Goal: Task Accomplishment & Management: Manage account settings

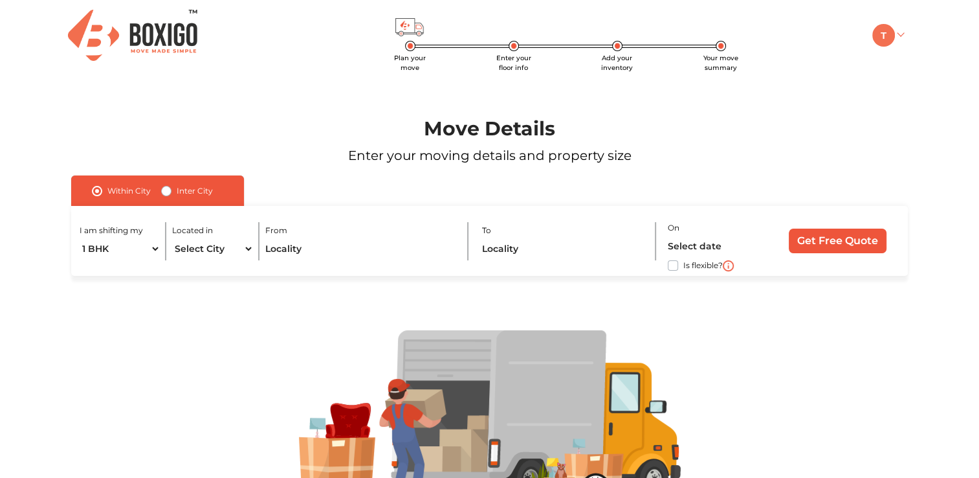
click at [886, 36] on img at bounding box center [883, 35] width 23 height 23
click at [916, 56] on link "My Moves" at bounding box center [924, 54] width 104 height 24
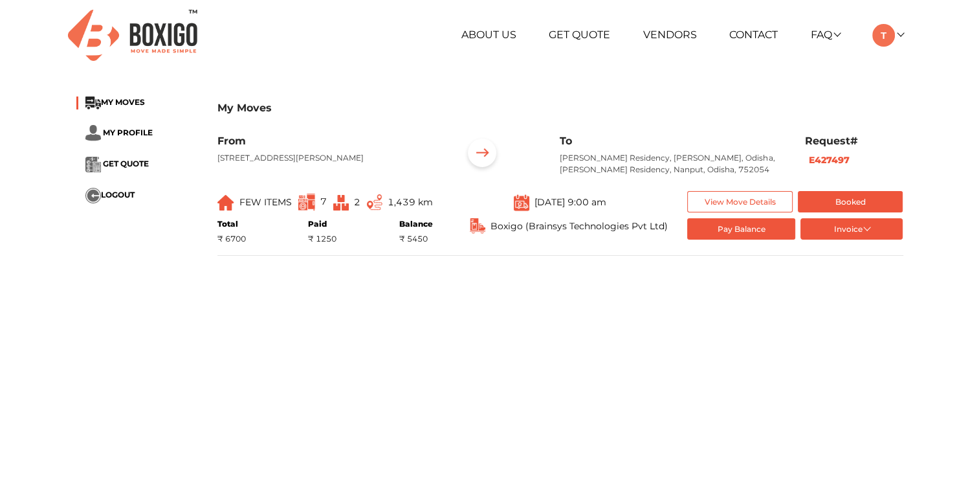
click at [514, 211] on img at bounding box center [522, 201] width 16 height 17
click at [510, 325] on main "My Moves MY MOVES MY PROFILE GET QUOTE LOGOUT My Moves From [STREET_ADDRESS] To…" at bounding box center [489, 320] width 979 height 466
click at [866, 239] on button "Invoice" at bounding box center [851, 228] width 103 height 21
click at [857, 260] on button "token Order summary" at bounding box center [852, 250] width 104 height 19
click at [485, 159] on img at bounding box center [482, 155] width 40 height 40
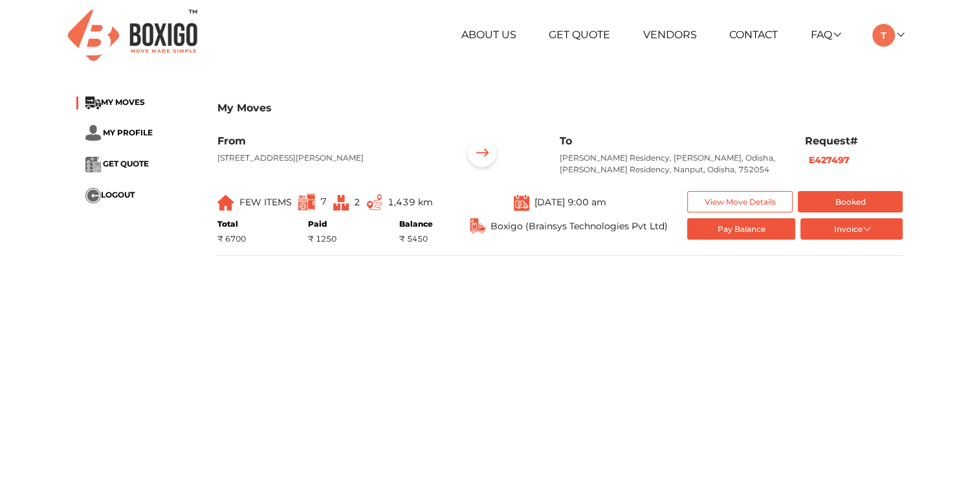
click at [505, 276] on div "My Moves MY MOVES MY PROFILE GET QUOTE LOGOUT My Moves From [STREET_ADDRESS] To…" at bounding box center [490, 182] width 846 height 190
click at [863, 239] on button "Invoice" at bounding box center [851, 228] width 103 height 21
click at [852, 259] on button "token Order summary" at bounding box center [852, 250] width 104 height 19
